Goal: Task Accomplishment & Management: Manage account settings

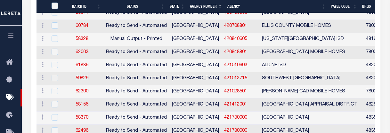
scroll to position [770, 0]
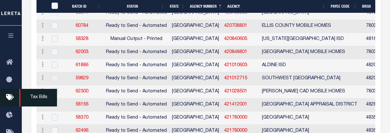
click at [36, 96] on span "Tax Bills" at bounding box center [38, 98] width 38 height 18
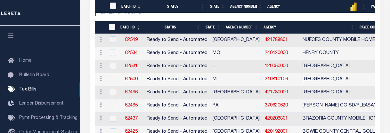
scroll to position [160, 0]
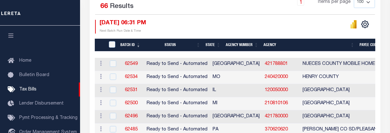
click at [244, 46] on th "Agency Number" at bounding box center [242, 45] width 38 height 13
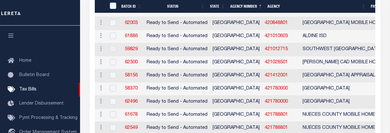
scroll to position [792, 0]
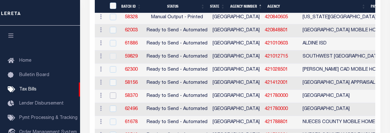
click at [112, 95] on input "checkbox" at bounding box center [113, 96] width 6 height 6
checkbox input "true"
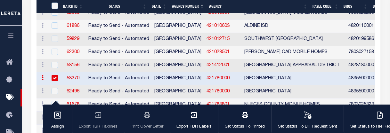
scroll to position [824, 0]
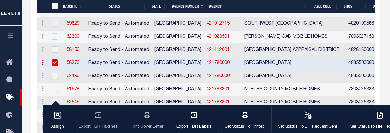
click at [54, 76] on input "checkbox" at bounding box center [55, 76] width 6 height 6
checkbox input "true"
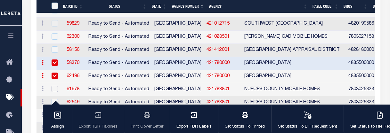
click at [55, 89] on input "checkbox" at bounding box center [55, 89] width 6 height 6
checkbox input "true"
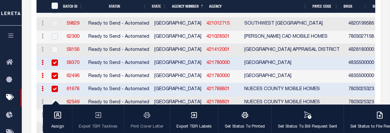
scroll to position [856, 0]
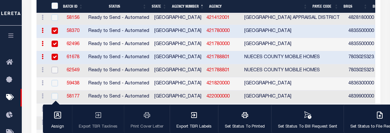
click at [54, 70] on input "checkbox" at bounding box center [55, 70] width 6 height 6
checkbox input "true"
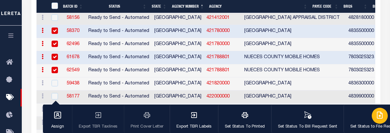
click at [377, 118] on icon "button" at bounding box center [380, 116] width 8 height 8
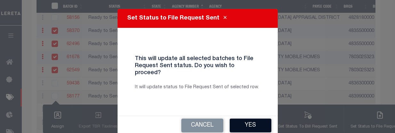
click at [243, 120] on button "Yes" at bounding box center [251, 126] width 42 height 14
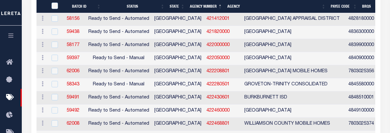
scroll to position [857, 0]
